Goal: Navigation & Orientation: Find specific page/section

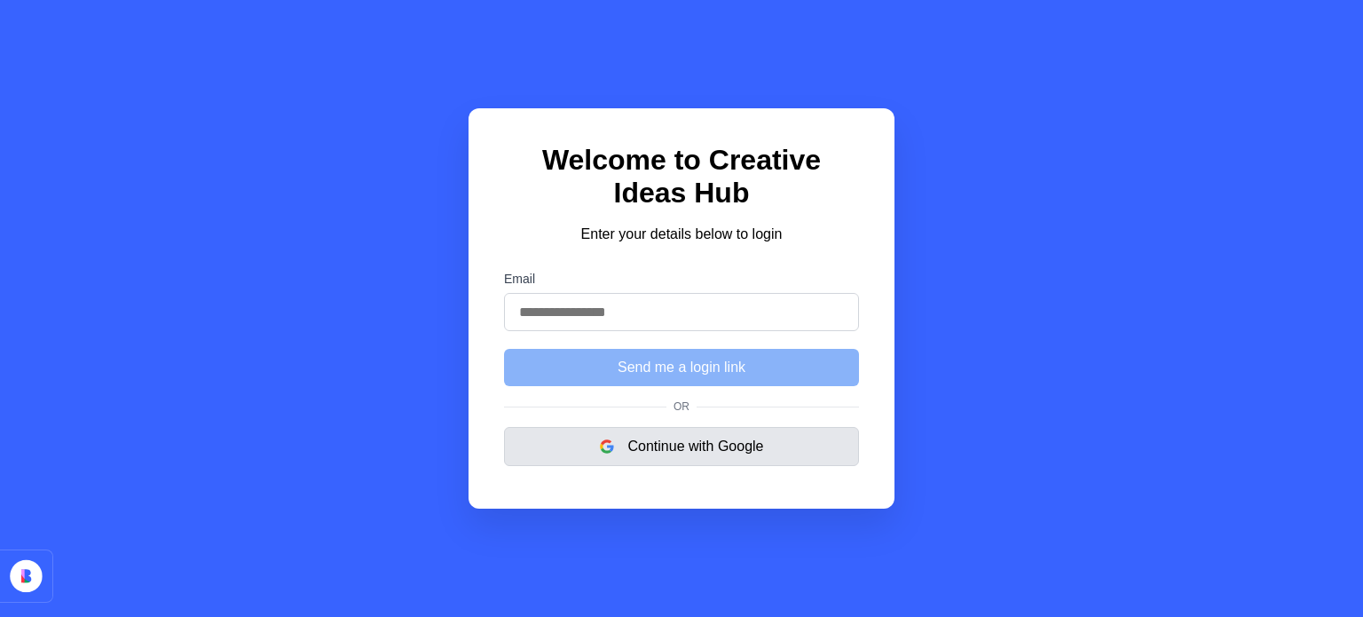
click at [683, 438] on button "Continue with Google" at bounding box center [681, 446] width 355 height 39
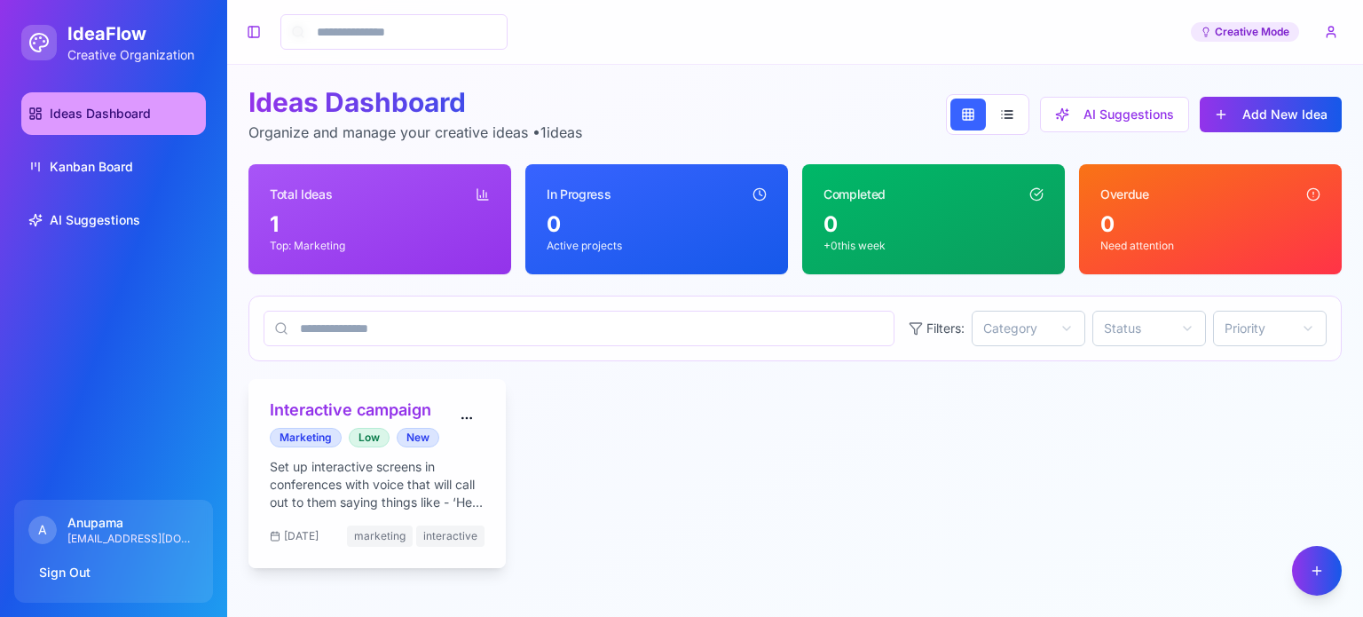
click at [391, 495] on p "Set up interactive screens in conferences with voice that will call out to them…" at bounding box center [377, 484] width 215 height 53
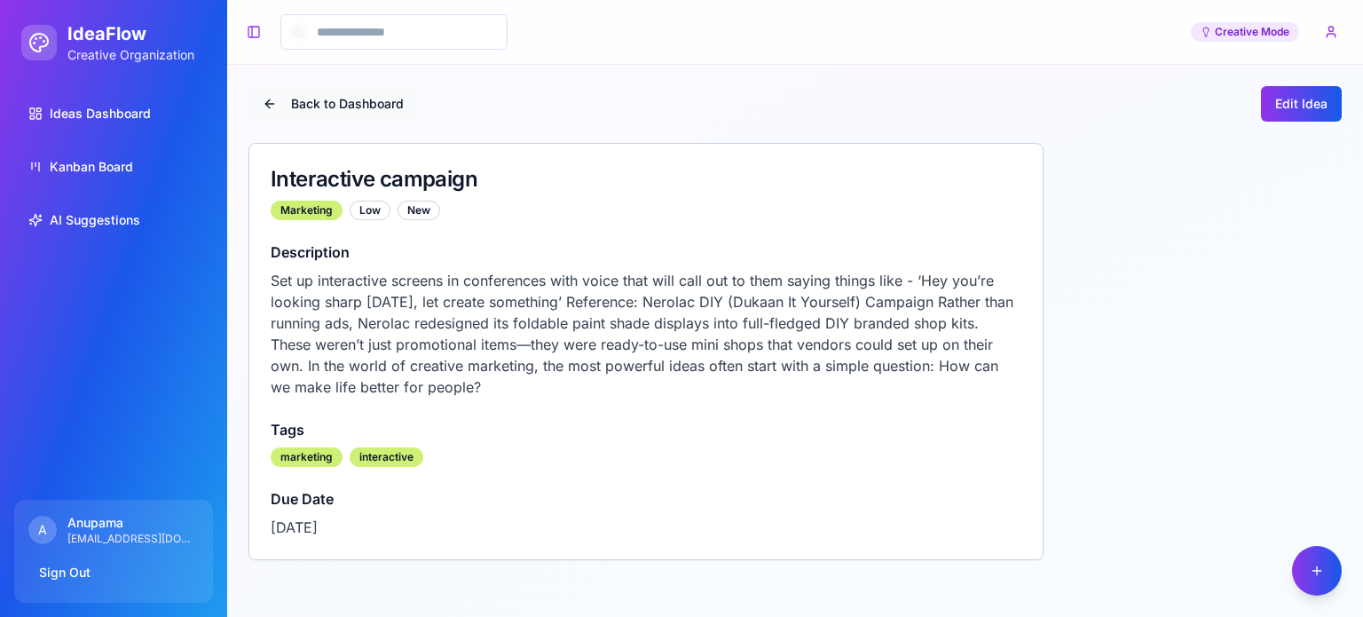
click at [273, 89] on button "Back to Dashboard" at bounding box center [332, 103] width 169 height 35
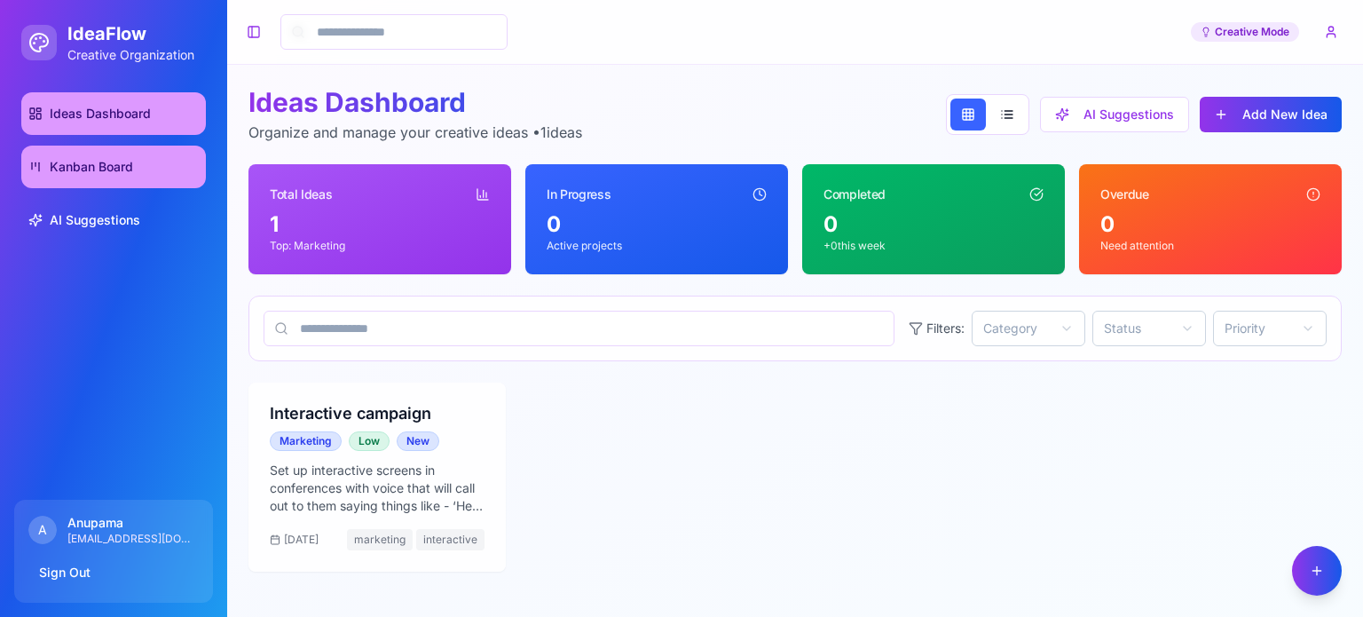
click at [136, 175] on link "Kanban Board" at bounding box center [113, 167] width 185 height 43
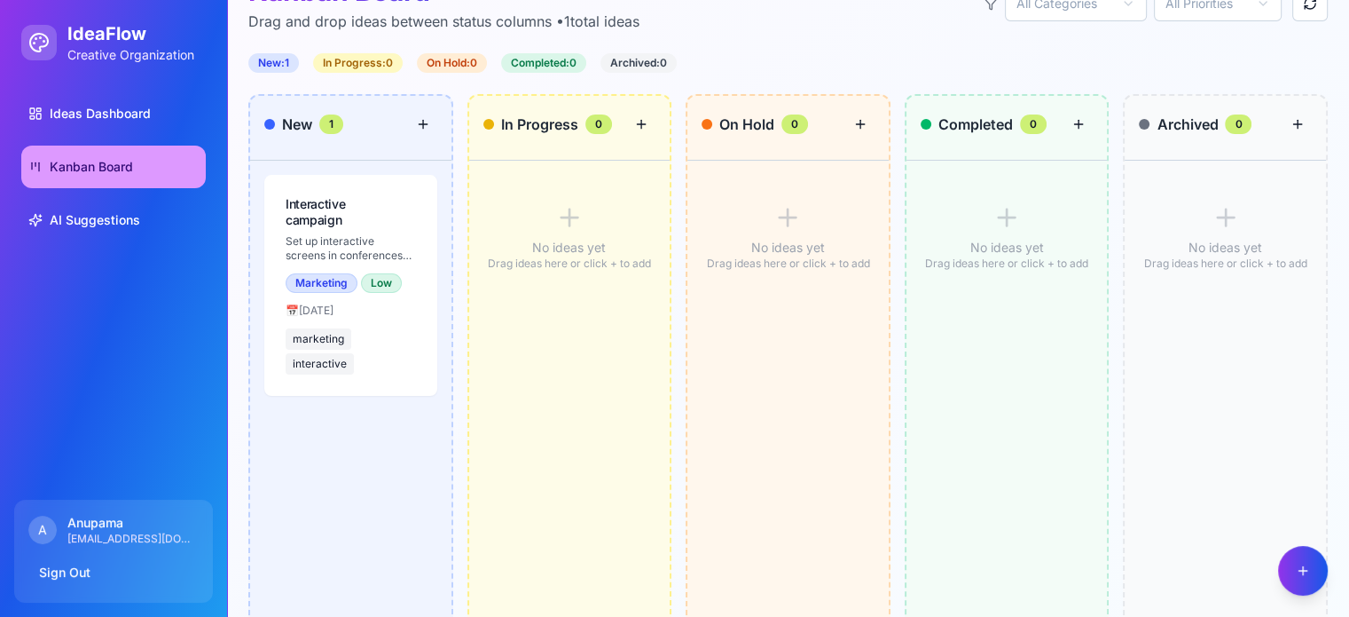
scroll to position [141, 0]
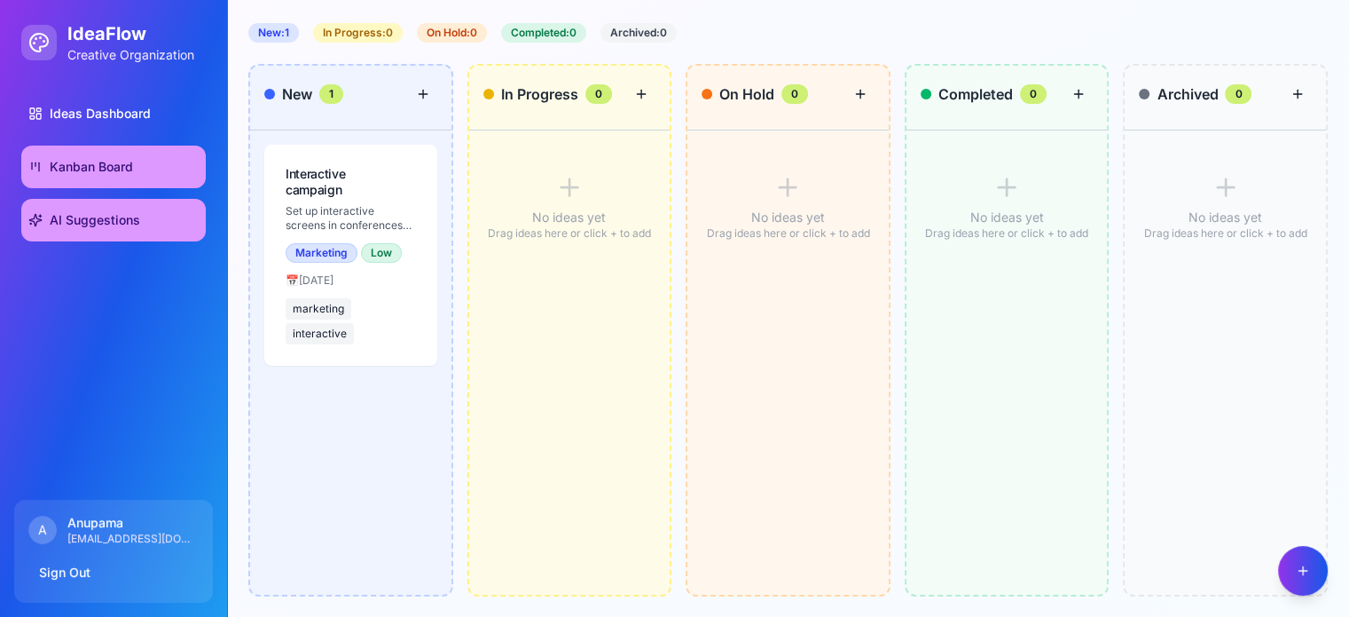
click at [114, 223] on span "AI Suggestions" at bounding box center [95, 220] width 90 height 18
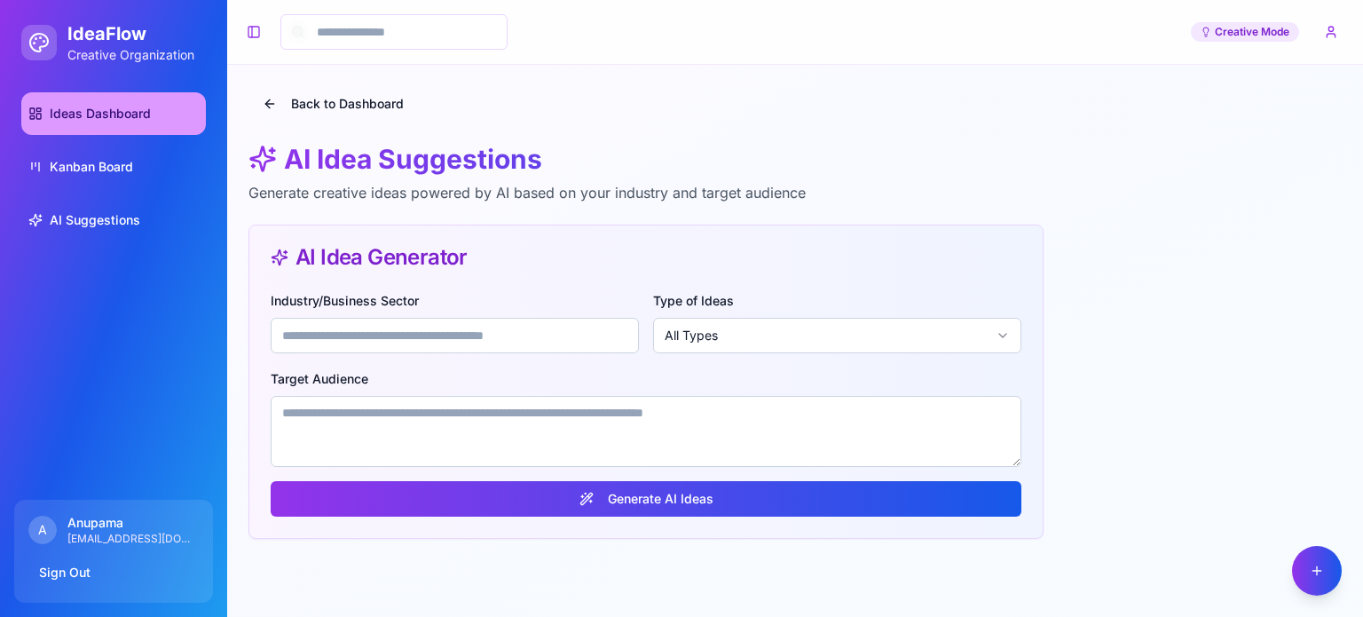
click at [84, 110] on span "Ideas Dashboard" at bounding box center [100, 114] width 101 height 18
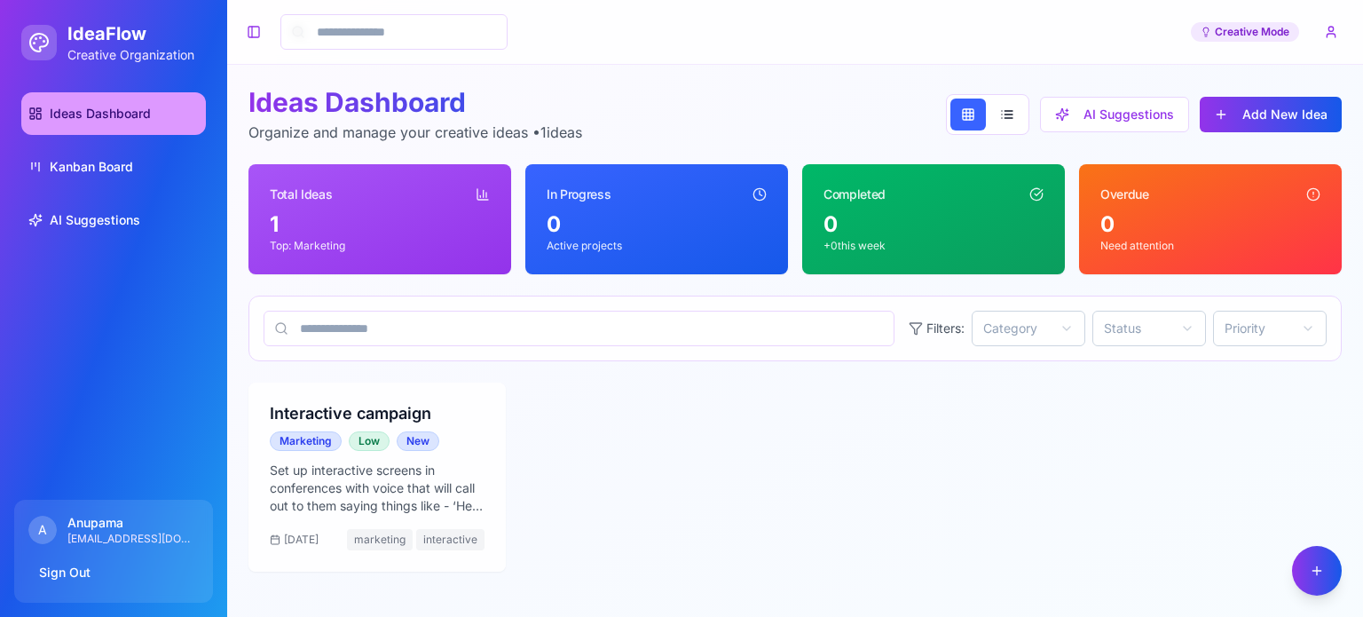
click at [869, 444] on div "Interactive campaign Marketing Low New Set up interactive screens in conference…" at bounding box center [794, 476] width 1093 height 189
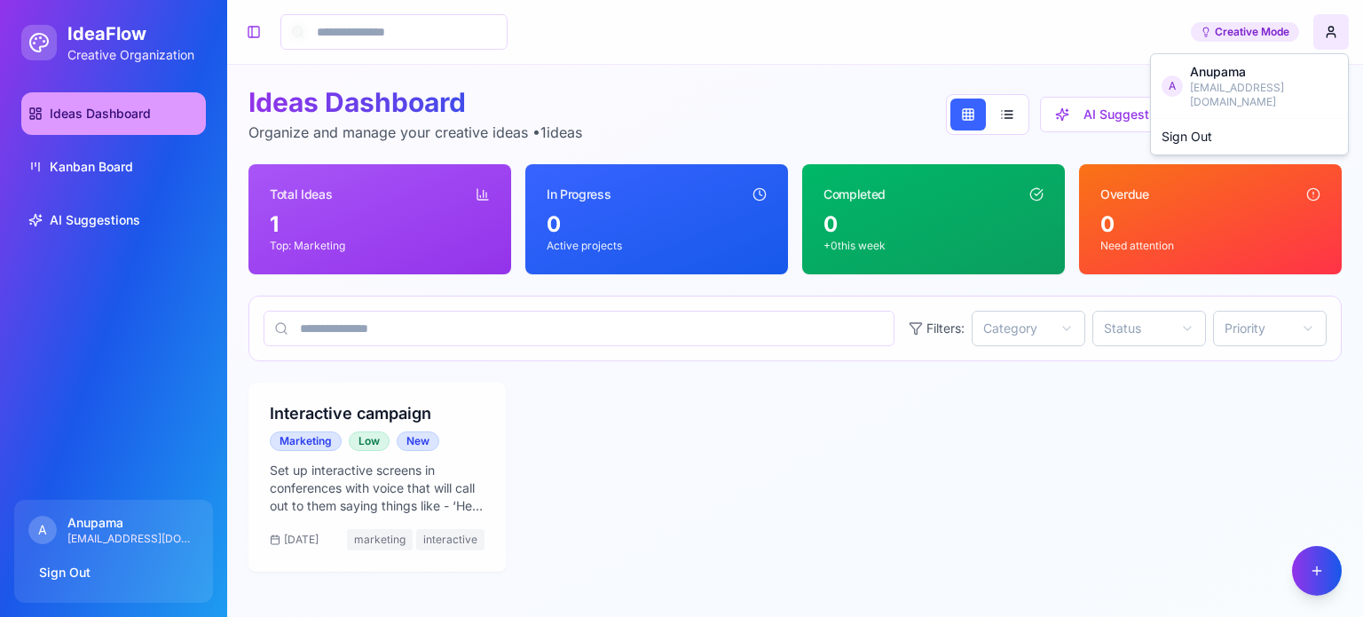
click at [1329, 32] on html "IdeaFlow Creative Organization Ideas Dashboard Kanban Board AI Suggestions A An…" at bounding box center [681, 308] width 1363 height 617
click at [1327, 32] on html "IdeaFlow Creative Organization Ideas Dashboard Kanban Board AI Suggestions A An…" at bounding box center [681, 308] width 1363 height 617
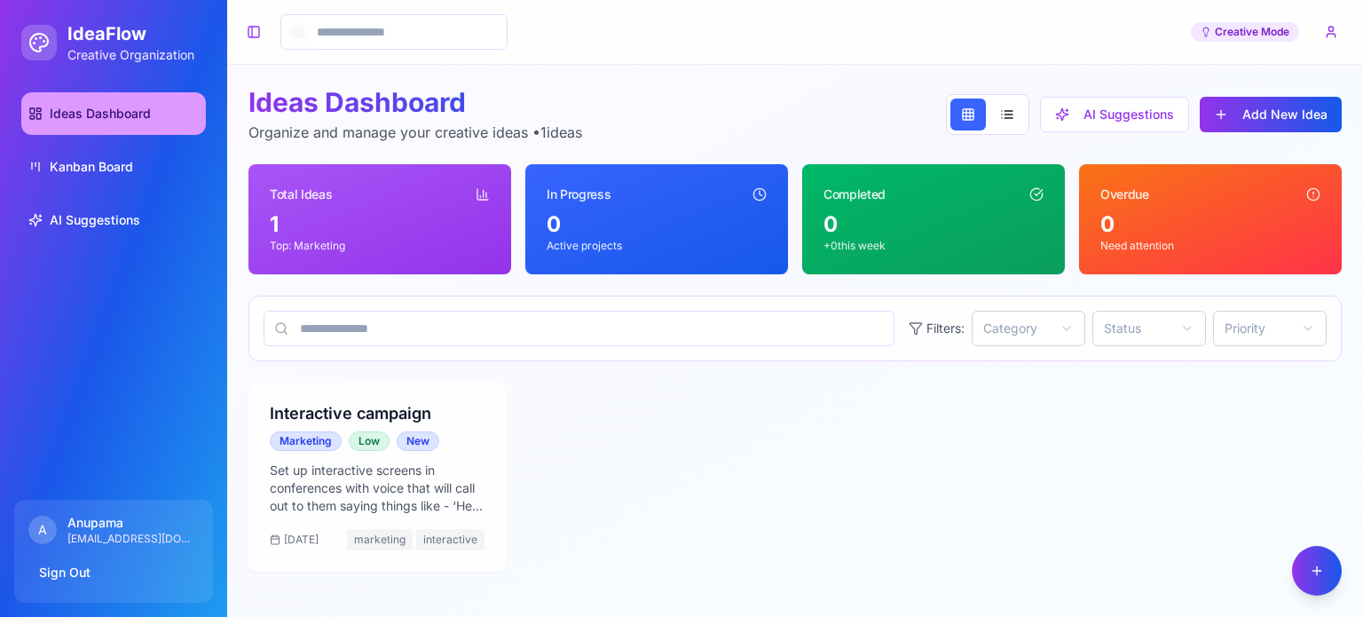
click at [898, 24] on div "Toggle Sidebar Creative Mode" at bounding box center [794, 31] width 1107 height 35
